Goal: Task Accomplishment & Management: Manage account settings

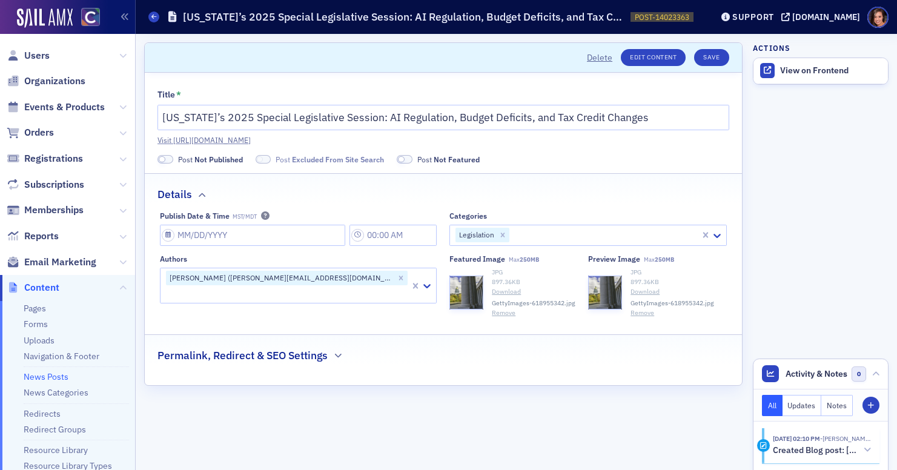
click at [164, 159] on span at bounding box center [162, 159] width 7 height 7
click at [200, 239] on input "Publish Date & Time MST/MDT" at bounding box center [252, 235] width 185 height 21
select select "8"
select select "2025"
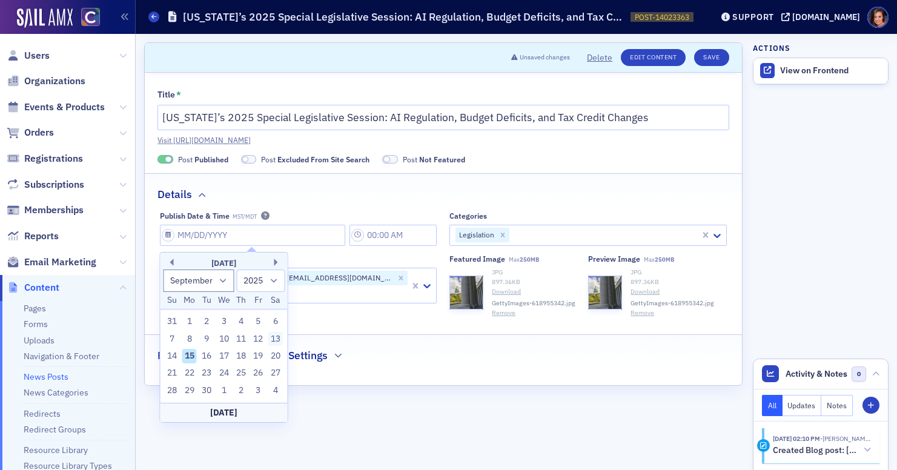
click at [273, 336] on div "13" at bounding box center [275, 339] width 15 height 15
type input "[DATE]"
type input "11:00 AM"
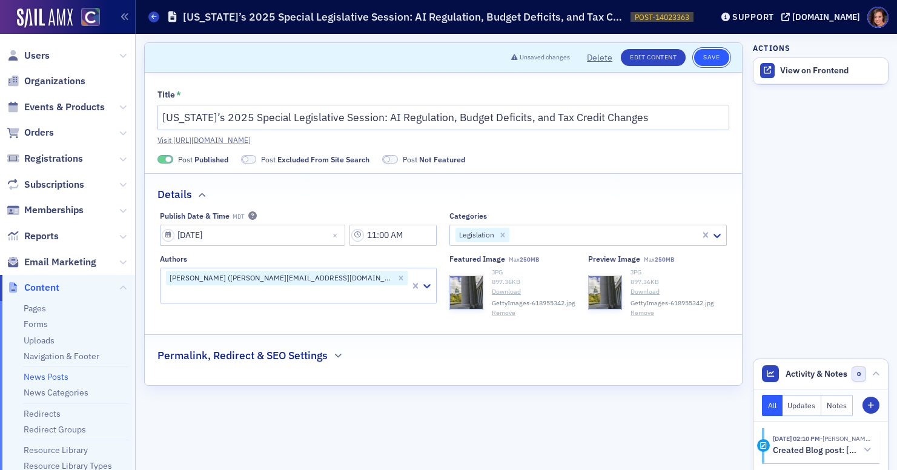
click at [701, 62] on button "Save" at bounding box center [711, 57] width 35 height 17
click at [605, 137] on link "Visit [URL][DOMAIN_NAME]" at bounding box center [443, 139] width 572 height 11
click at [563, 231] on div at bounding box center [605, 235] width 188 height 15
type input "adv"
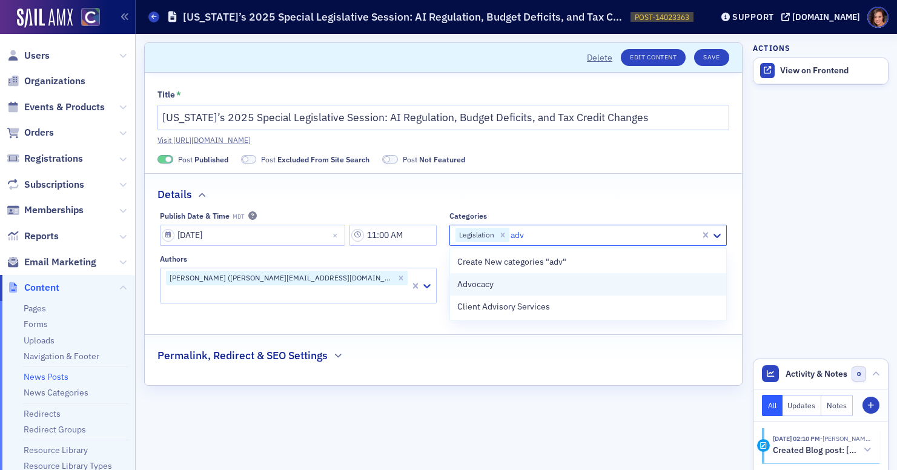
click at [570, 288] on div "Advocacy" at bounding box center [588, 284] width 262 height 13
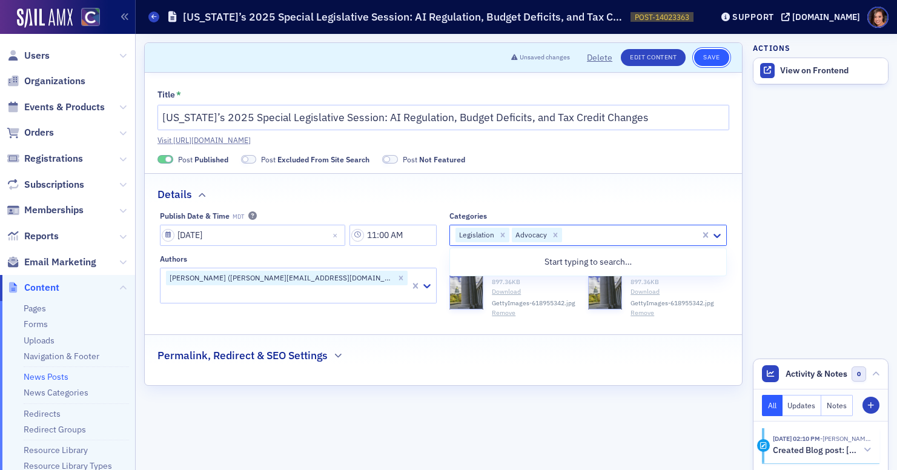
click at [701, 62] on button "Save" at bounding box center [711, 57] width 35 height 17
